Goal: Task Accomplishment & Management: Use online tool/utility

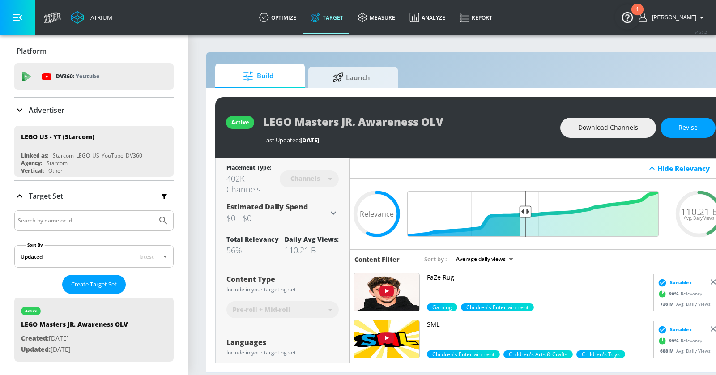
scroll to position [193, 0]
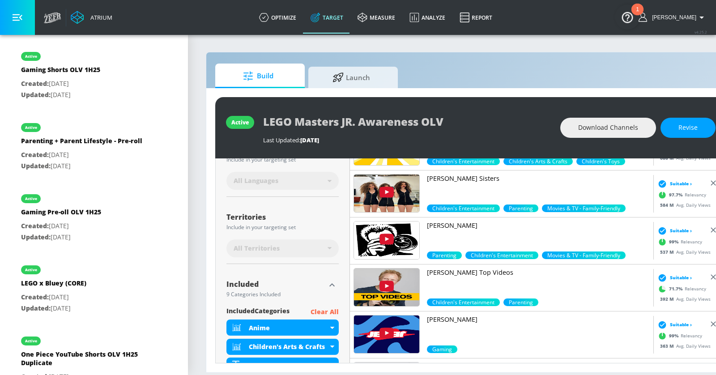
click at [453, 178] on p "Kalogeras Sisters" at bounding box center [538, 178] width 223 height 9
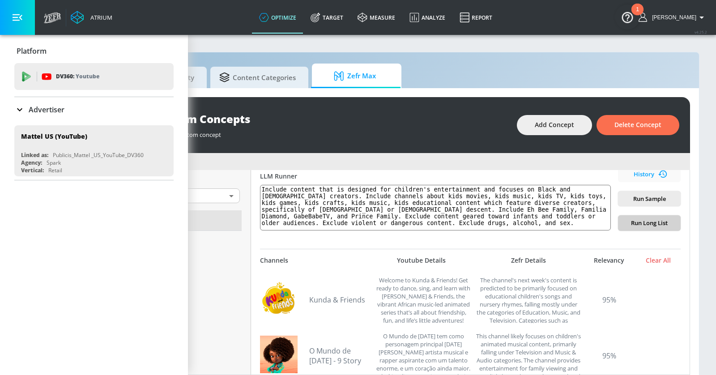
scroll to position [125, 0]
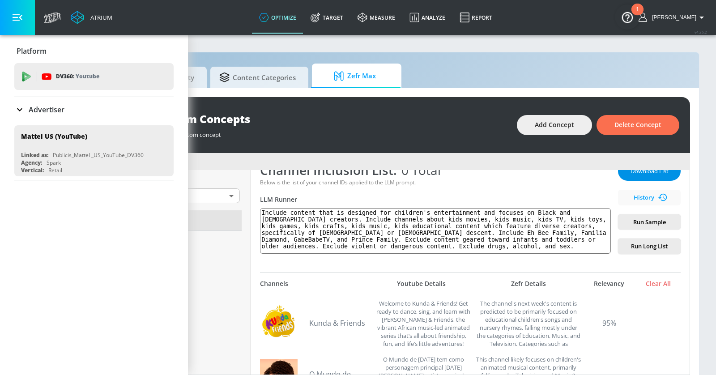
click at [644, 170] on span "Download List" at bounding box center [649, 171] width 45 height 10
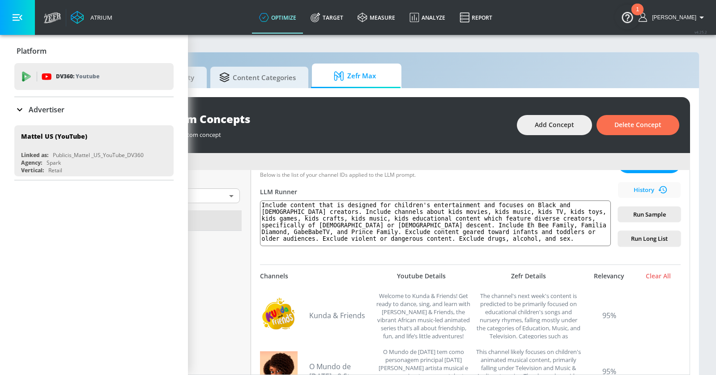
scroll to position [0, 0]
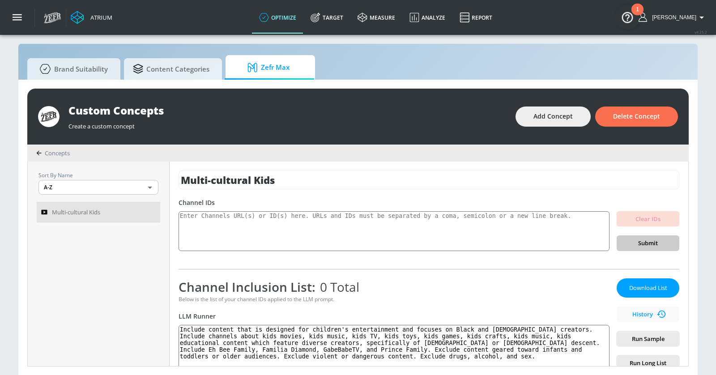
scroll to position [79, 0]
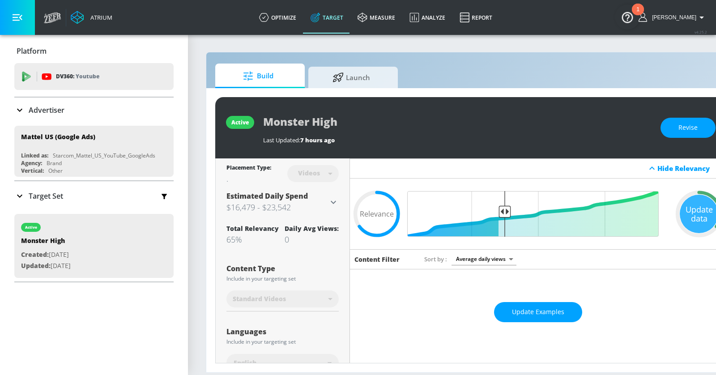
click at [26, 17] on button "button" at bounding box center [17, 17] width 35 height 35
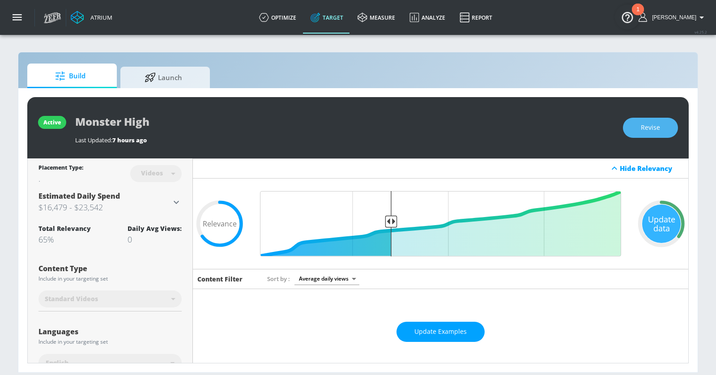
click at [644, 126] on span "Revise" at bounding box center [650, 127] width 19 height 11
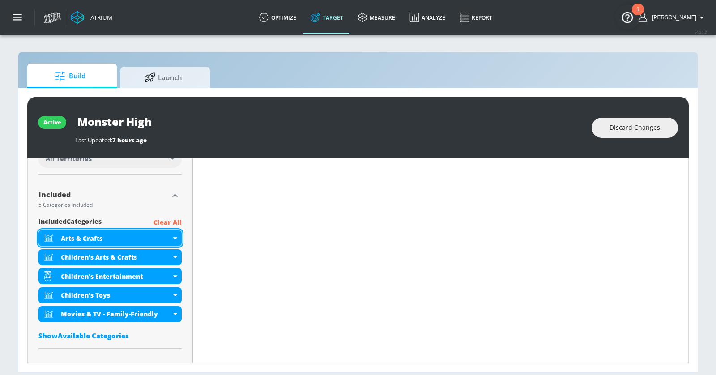
scroll to position [290, 0]
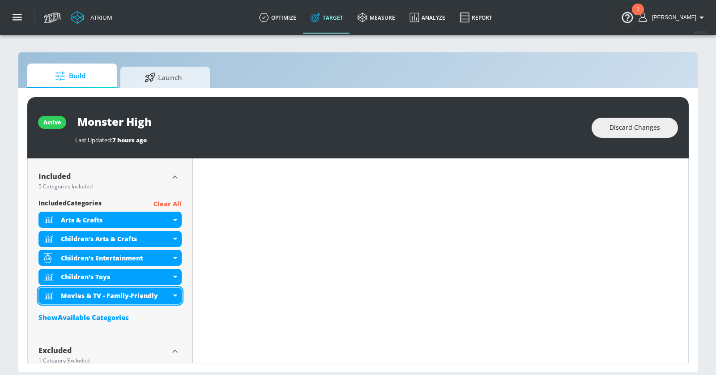
click at [176, 294] on icon at bounding box center [175, 295] width 4 height 2
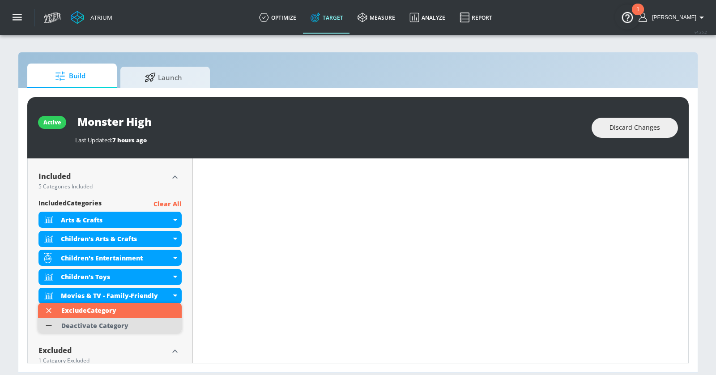
click at [140, 327] on li "Deactivate Category" at bounding box center [110, 325] width 144 height 15
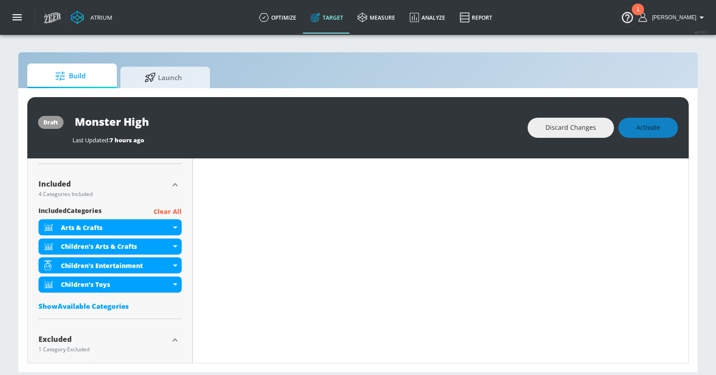
scroll to position [297, 0]
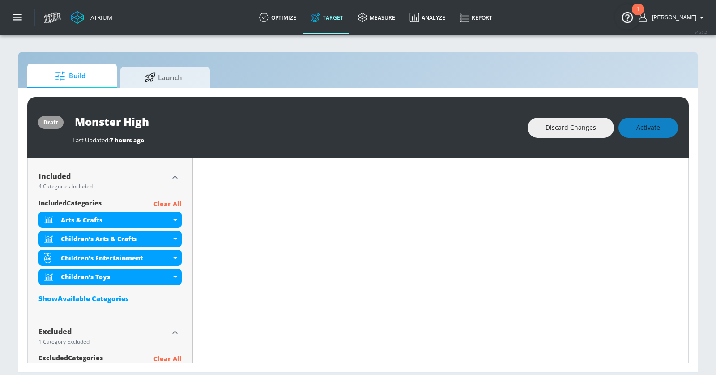
click at [189, 262] on div "Placement Type: Videos videos ​ Estimated Daily Spend Loading... Activation Pla…" at bounding box center [110, 157] width 165 height 593
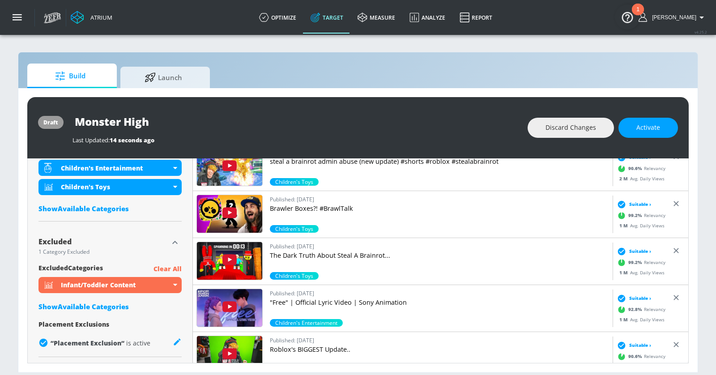
scroll to position [0, 0]
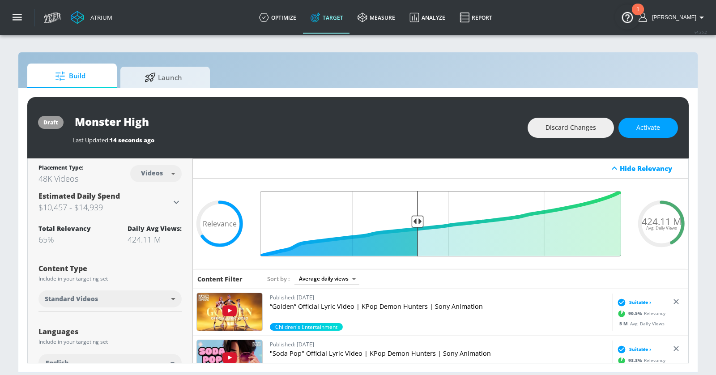
drag, startPoint x: 393, startPoint y: 223, endPoint x: 419, endPoint y: 223, distance: 26.4
type input "0.58"
click at [419, 223] on input "Final Threshold" at bounding box center [440, 223] width 370 height 65
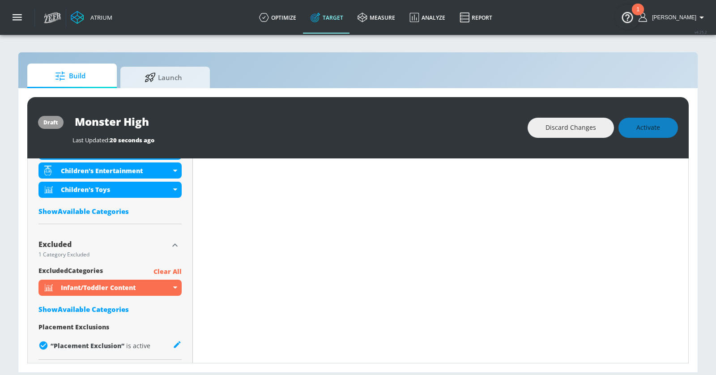
scroll to position [387, 0]
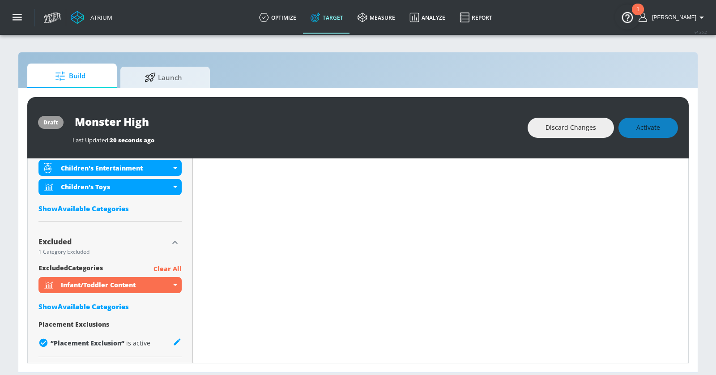
click at [93, 310] on div "excluded Categories Clear All Infant/Toddler Content Show Available Categories …" at bounding box center [109, 307] width 143 height 89
click at [89, 304] on div "Show Available Categories" at bounding box center [109, 306] width 143 height 9
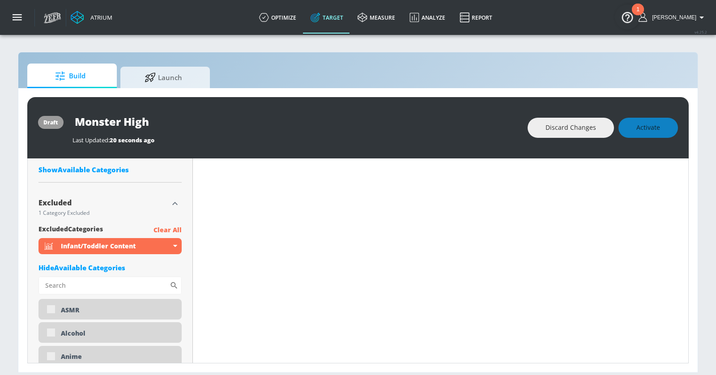
scroll to position [459, 0]
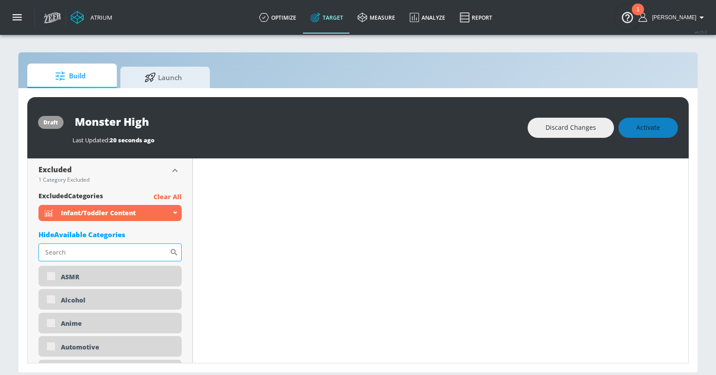
click at [91, 251] on input "Sort By" at bounding box center [103, 252] width 131 height 18
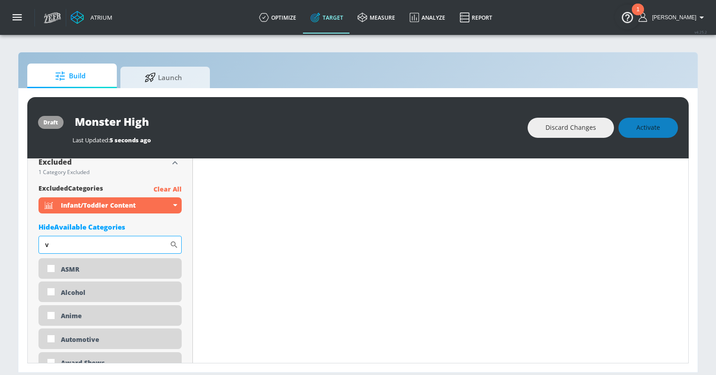
scroll to position [452, 0]
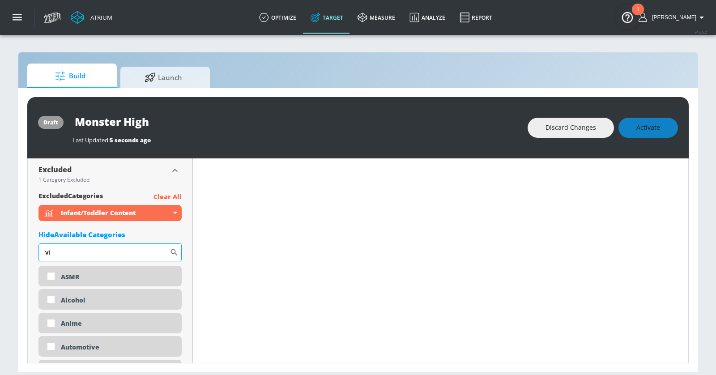
type input "v"
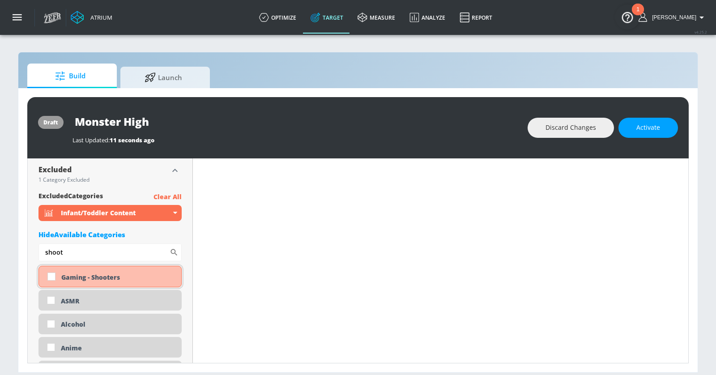
type input "shoot"
click at [106, 275] on div "Gaming - Shooters" at bounding box center [117, 277] width 113 height 8
checkbox input "true"
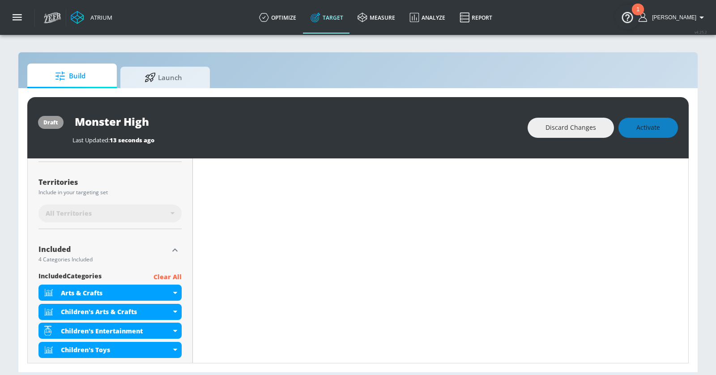
scroll to position [0, 0]
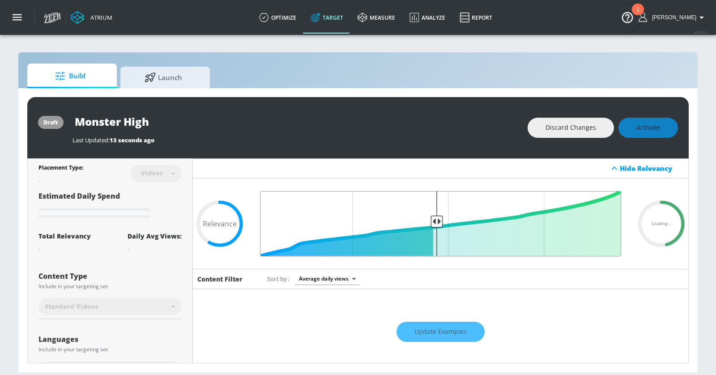
drag, startPoint x: 418, startPoint y: 219, endPoint x: 435, endPoint y: 219, distance: 17.4
click at [435, 219] on input "Final Threshold" at bounding box center [440, 223] width 370 height 65
type input "0.58"
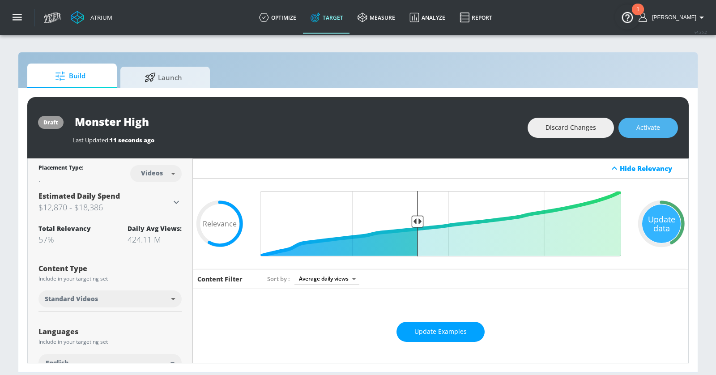
click at [644, 128] on span "Activate" at bounding box center [648, 127] width 24 height 11
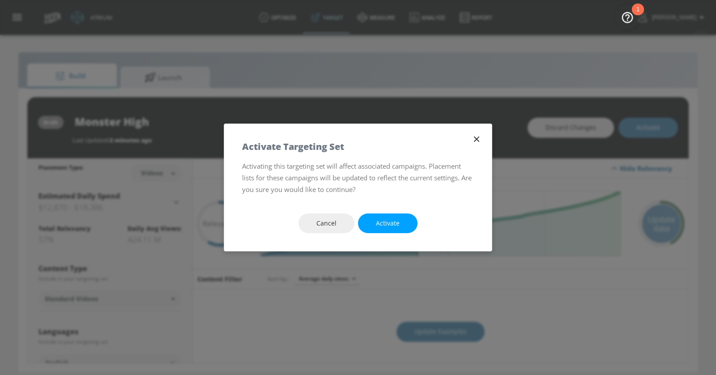
click at [396, 224] on span "Activate" at bounding box center [388, 223] width 24 height 11
